Goal: Task Accomplishment & Management: Manage account settings

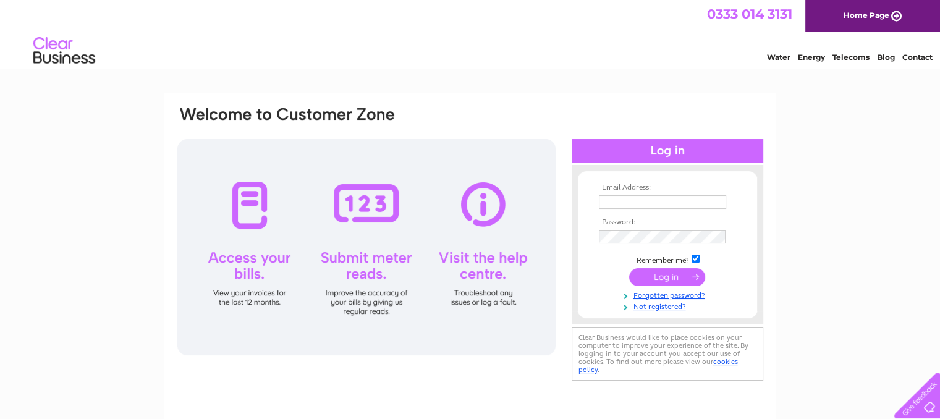
type input "rodneystamp@aol.com"
click at [663, 275] on input "submit" at bounding box center [667, 276] width 76 height 17
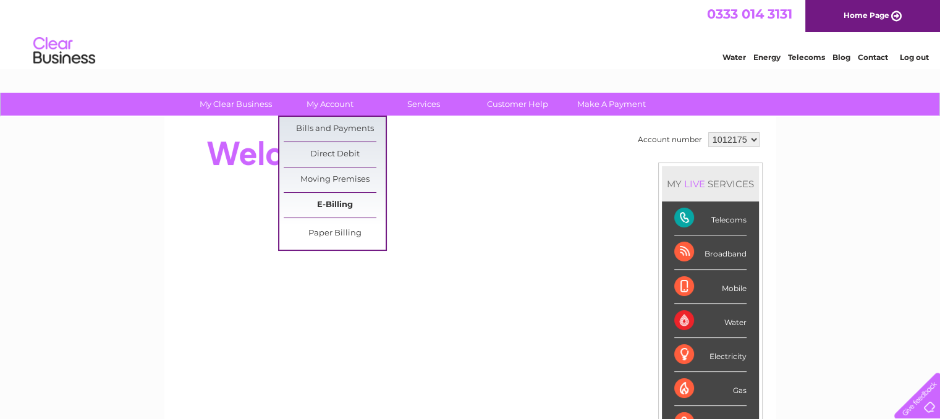
click at [320, 203] on link "E-Billing" at bounding box center [335, 205] width 102 height 25
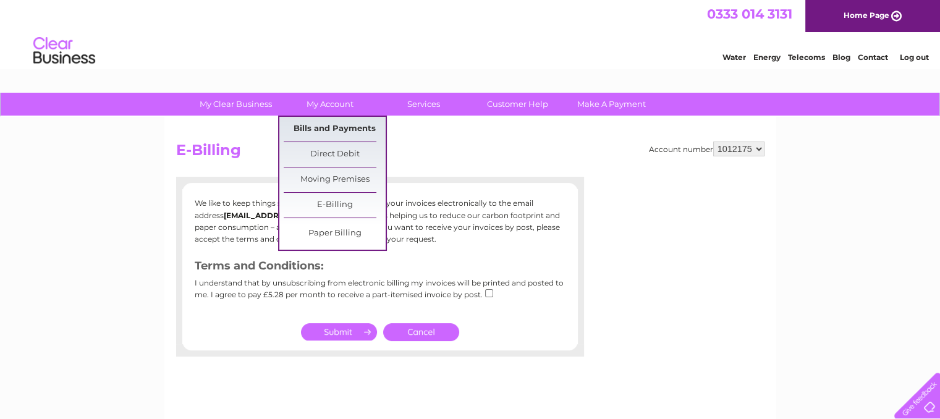
click at [321, 129] on link "Bills and Payments" at bounding box center [335, 129] width 102 height 25
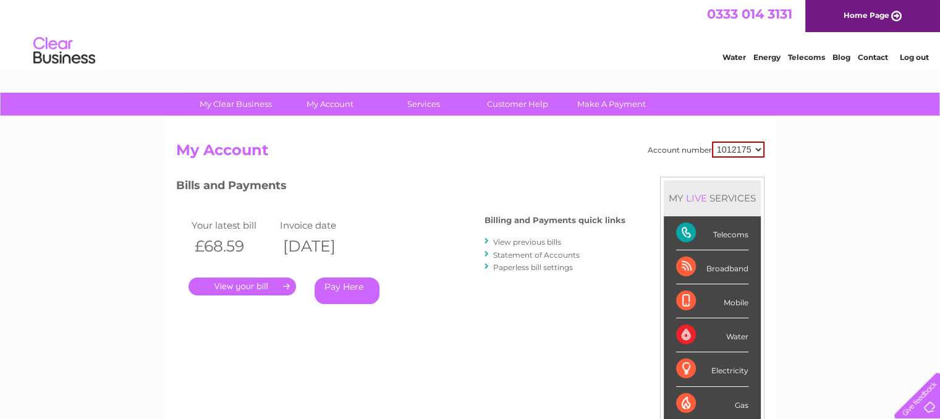
click at [240, 292] on link "." at bounding box center [242, 286] width 108 height 18
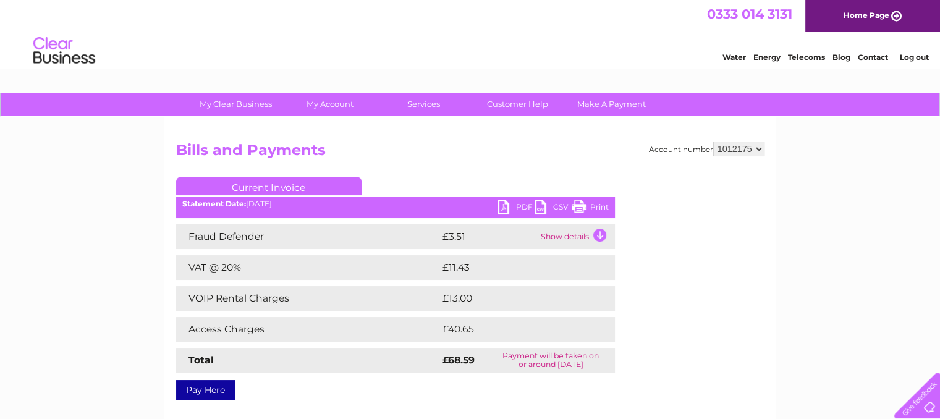
click at [599, 208] on link "Print" at bounding box center [590, 209] width 37 height 18
